Goal: Navigation & Orientation: Find specific page/section

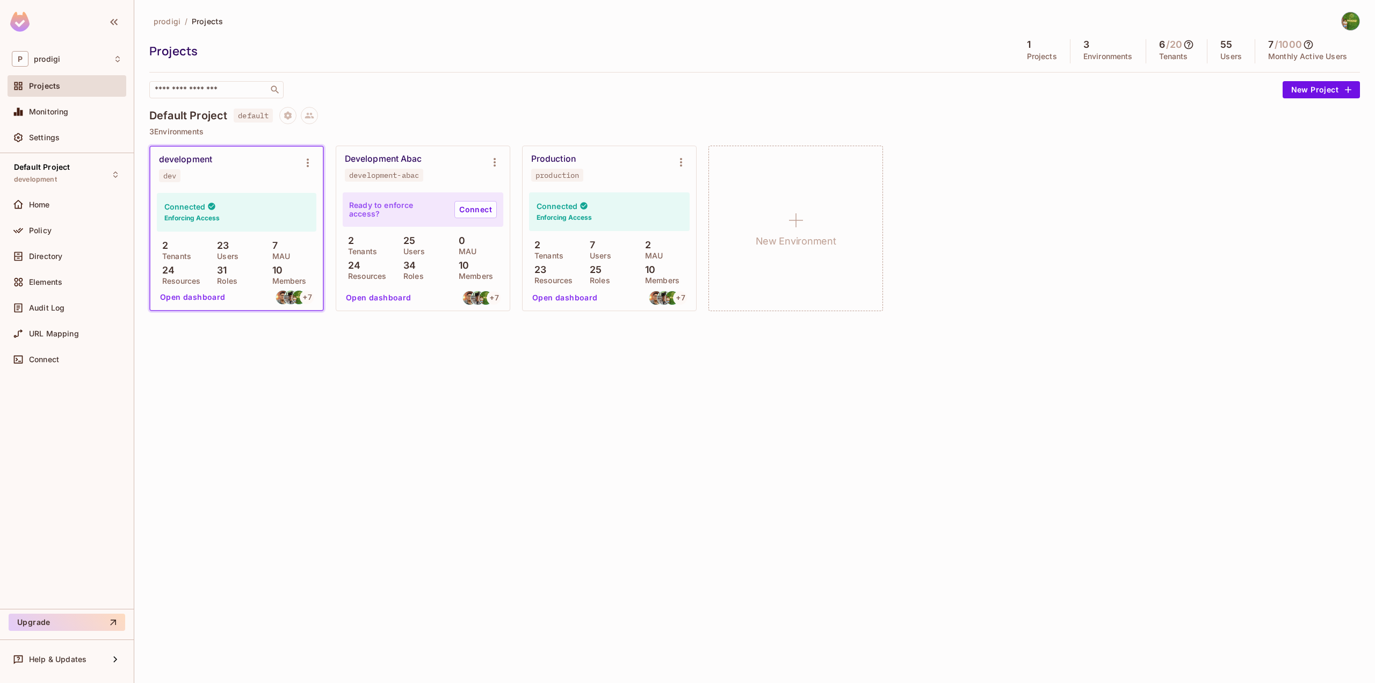
click at [1312, 46] on icon at bounding box center [1308, 44] width 11 height 11
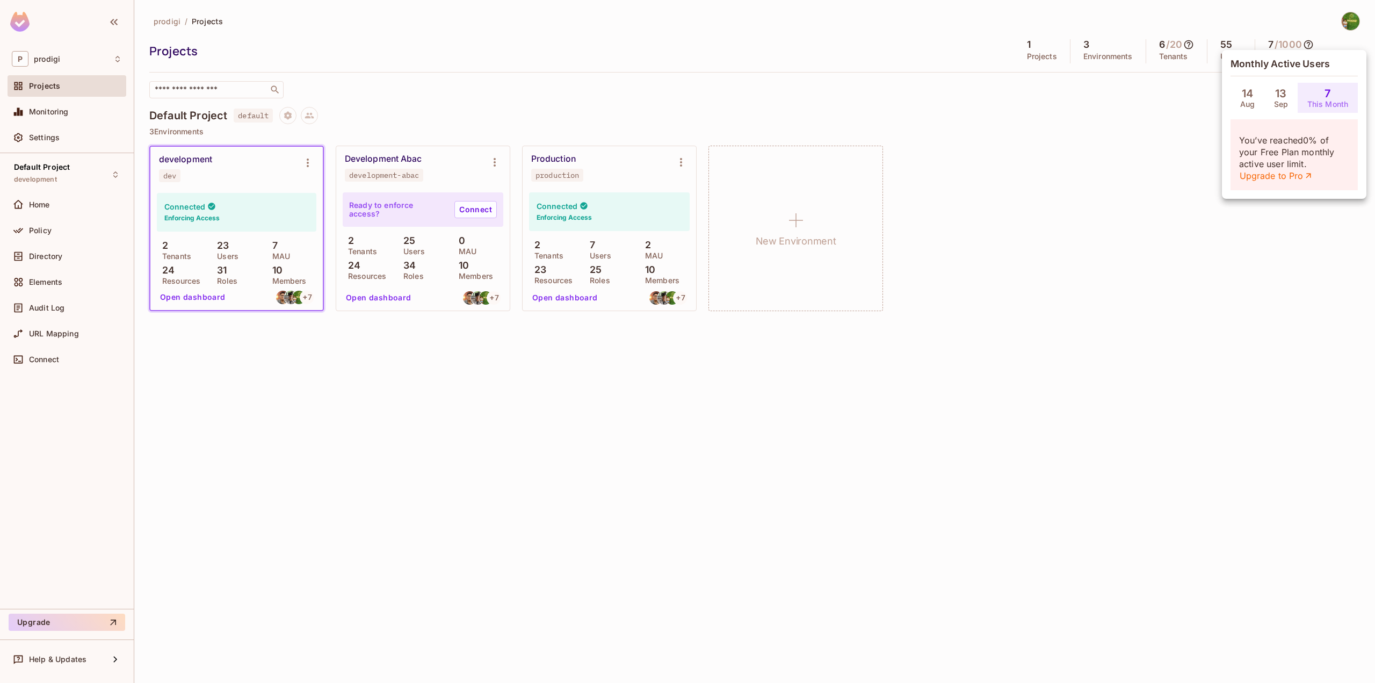
click at [1158, 124] on div at bounding box center [687, 341] width 1375 height 683
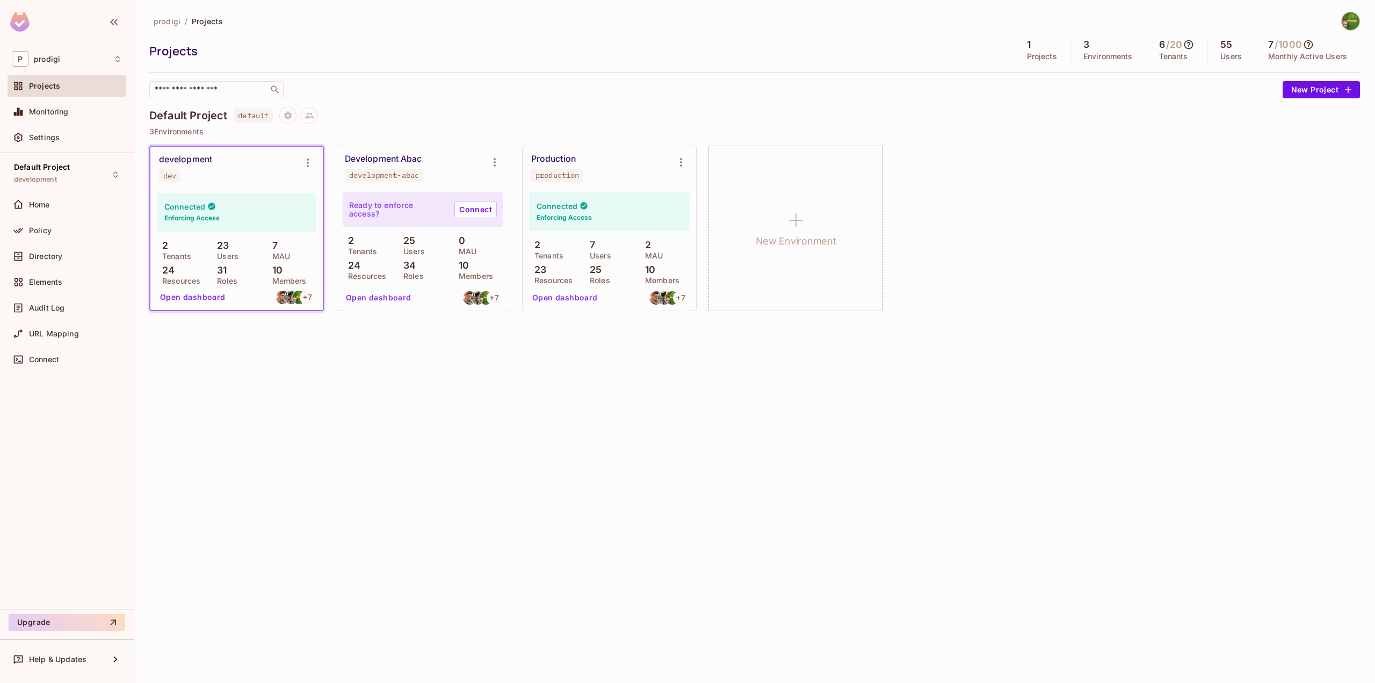
click at [1185, 48] on icon at bounding box center [1188, 44] width 11 height 11
click at [1067, 113] on div at bounding box center [687, 341] width 1375 height 683
